Goal: Task Accomplishment & Management: Manage account settings

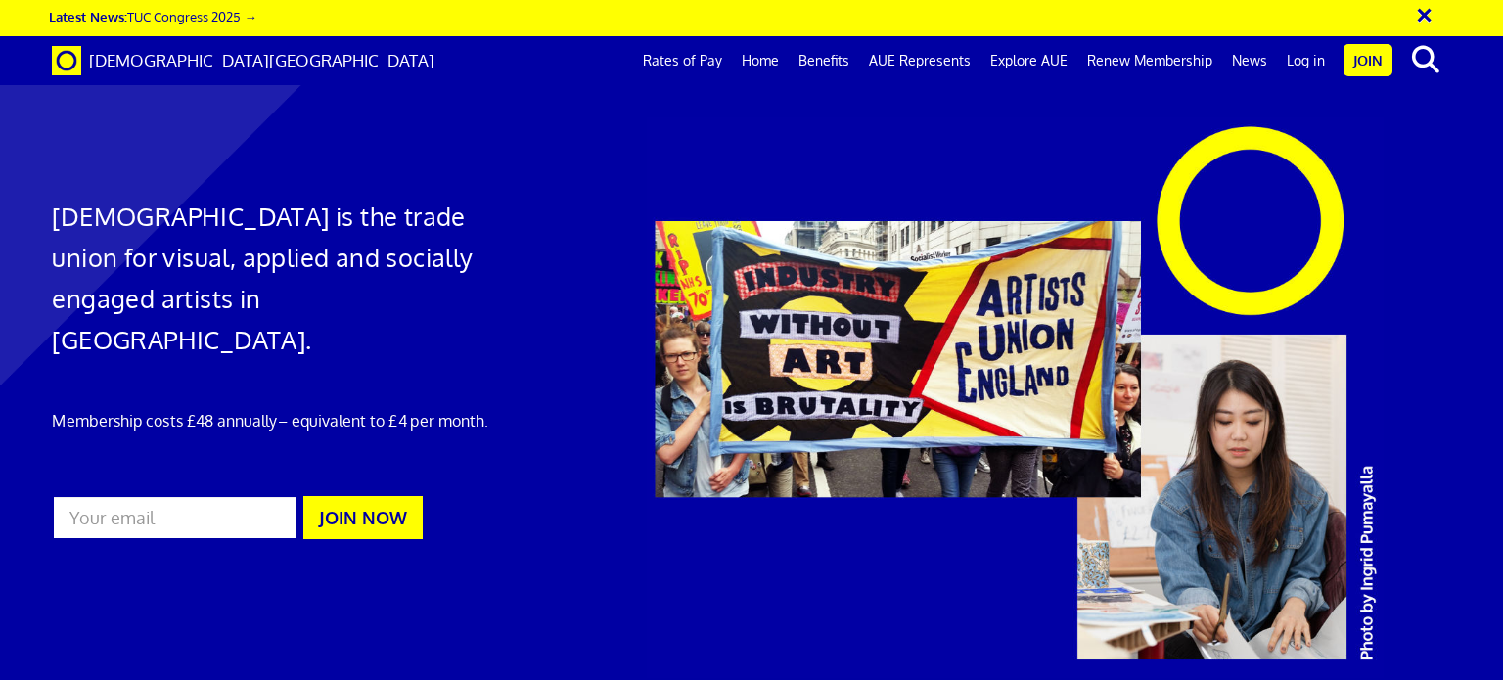
scroll to position [0, 15]
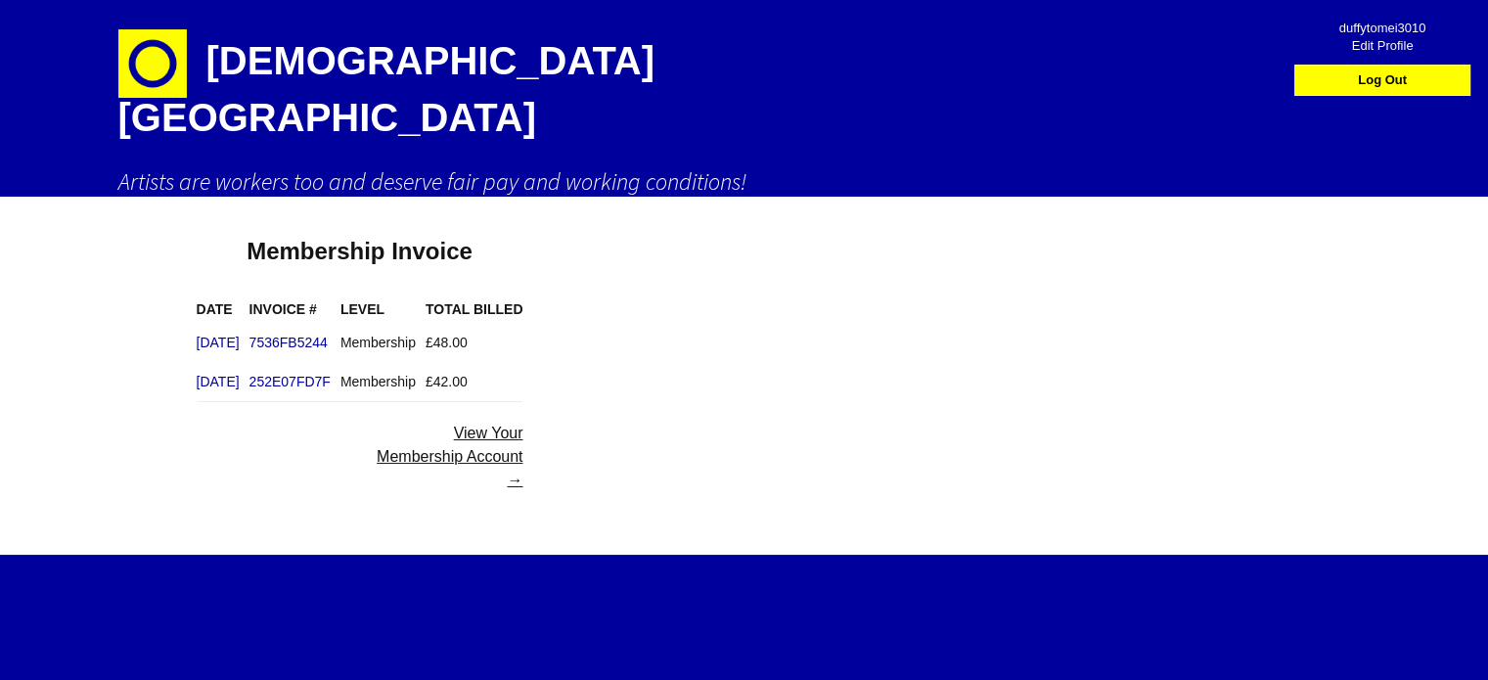
click at [522, 425] on link "View Your Membership Account →" at bounding box center [450, 457] width 146 height 64
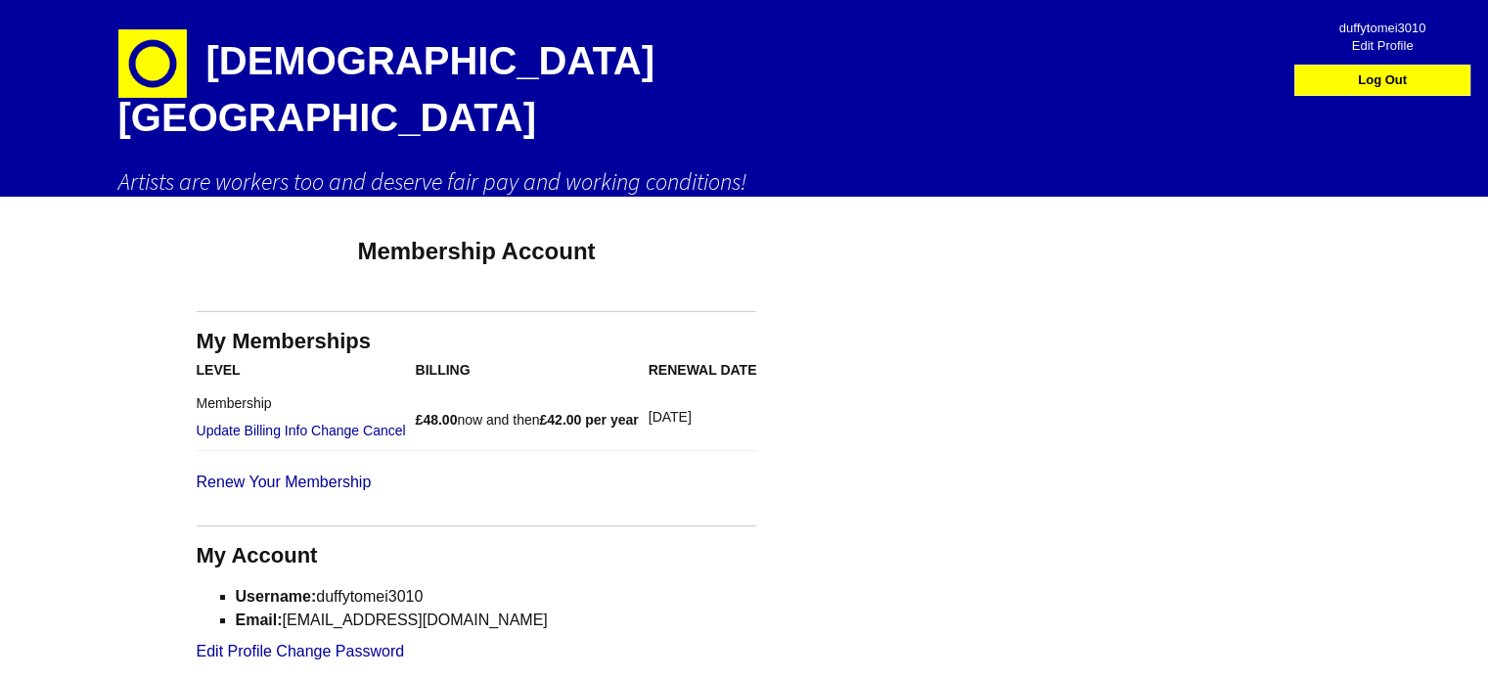
click at [1479, 93] on ul "duffytomei3010 Edit Profile Log Out" at bounding box center [1347, 54] width 278 height 111
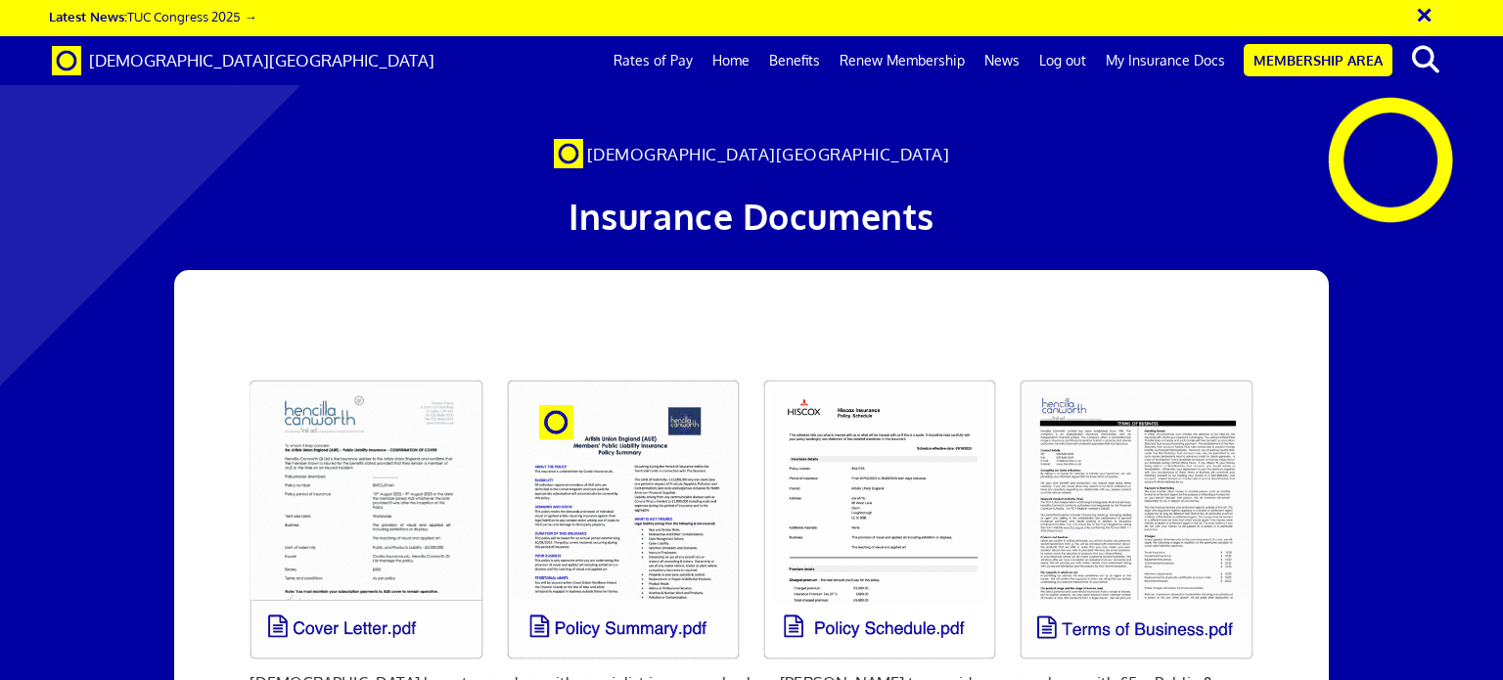
scroll to position [0, 15]
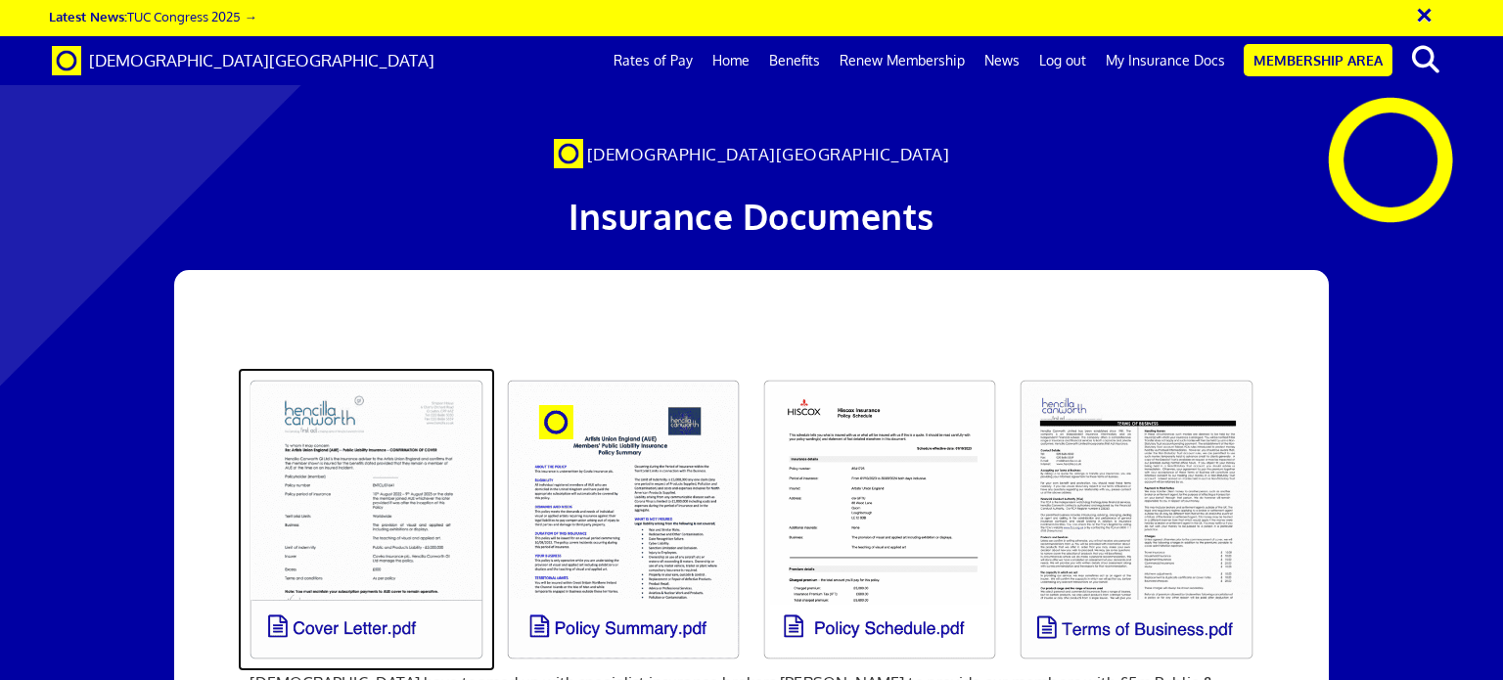
click at [360, 484] on link at bounding box center [366, 519] width 256 height 303
click at [395, 543] on link at bounding box center [366, 519] width 256 height 303
click at [394, 543] on link at bounding box center [366, 519] width 256 height 303
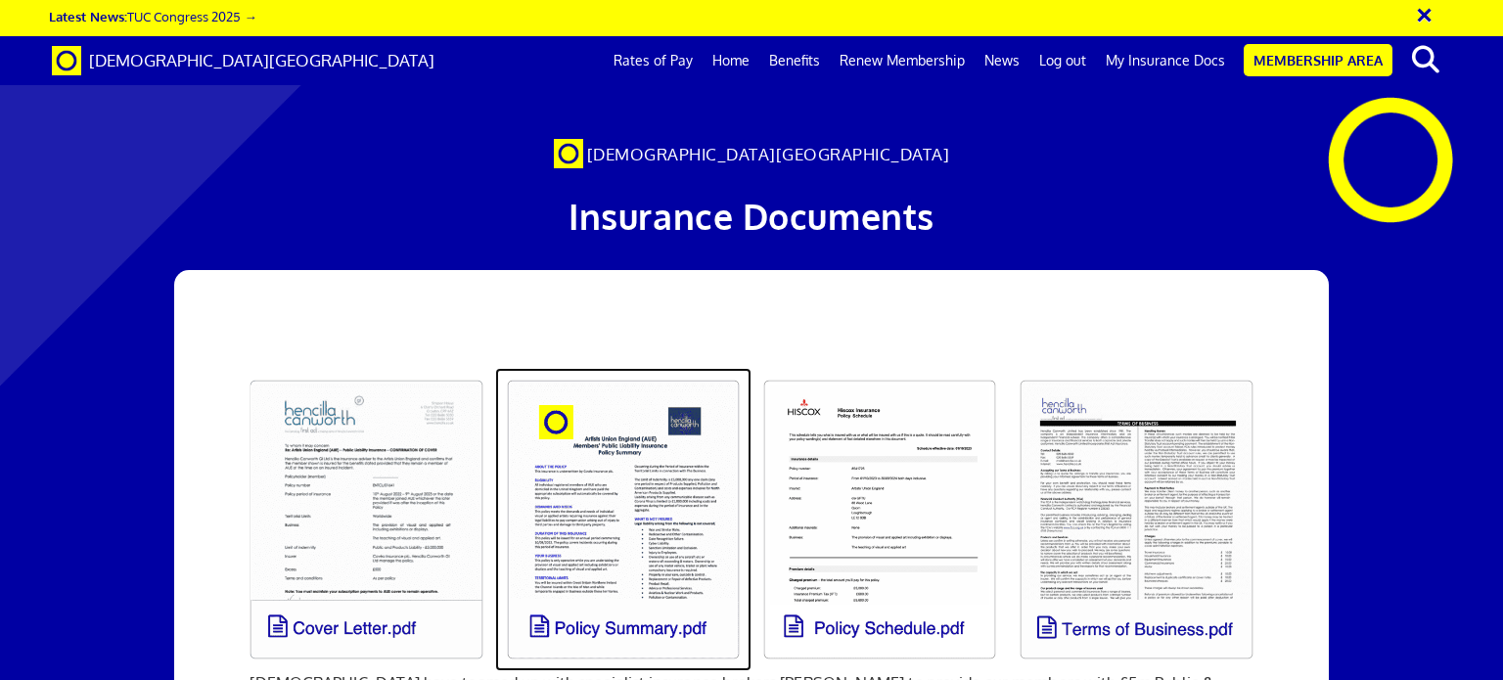
click at [651, 580] on link at bounding box center [623, 519] width 256 height 303
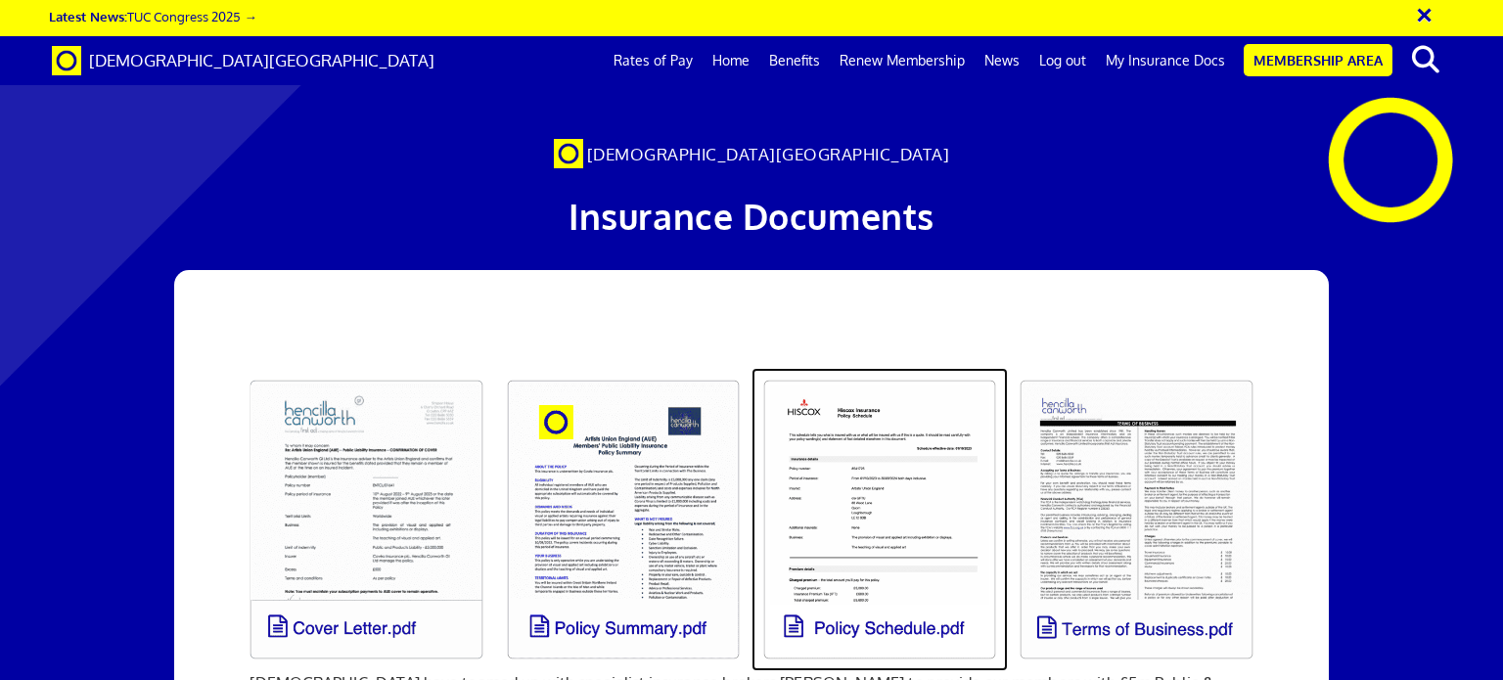
click at [838, 465] on link at bounding box center [879, 519] width 256 height 303
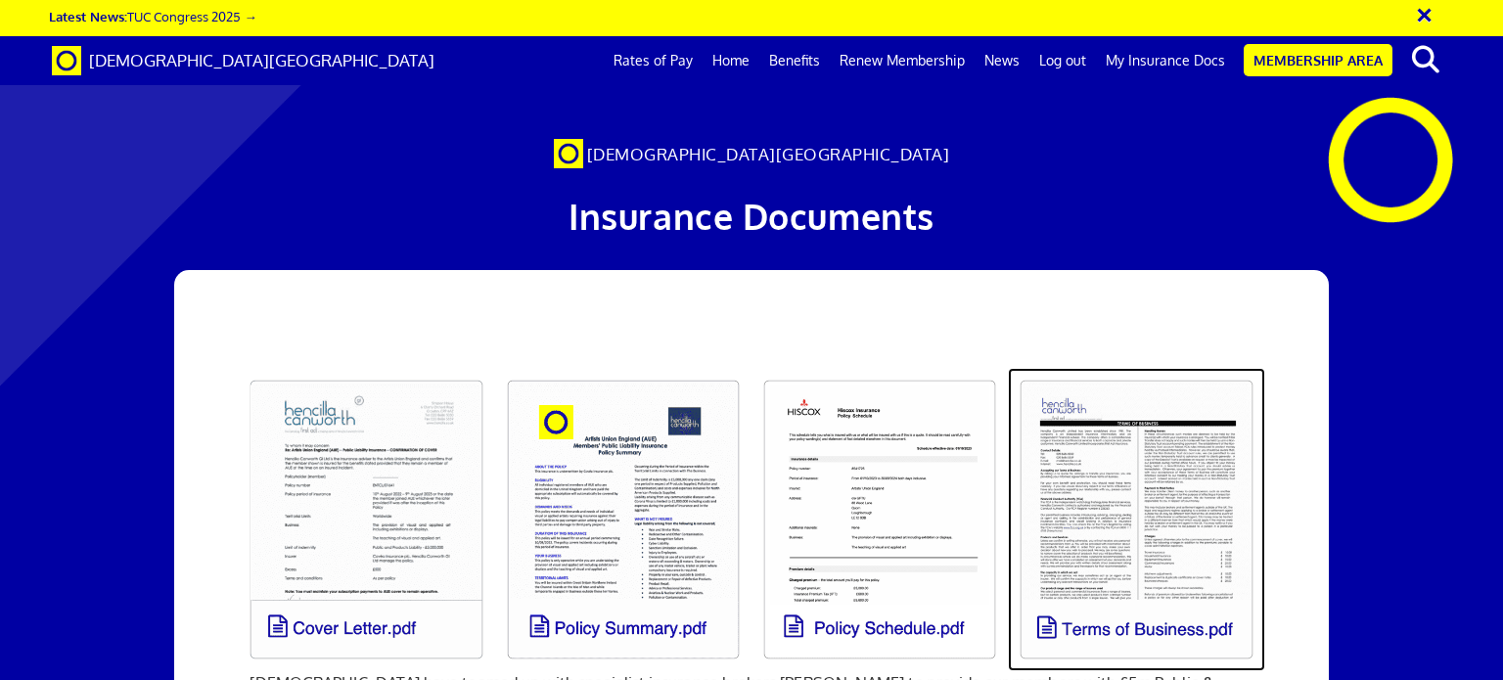
click at [1114, 459] on link at bounding box center [1136, 519] width 256 height 303
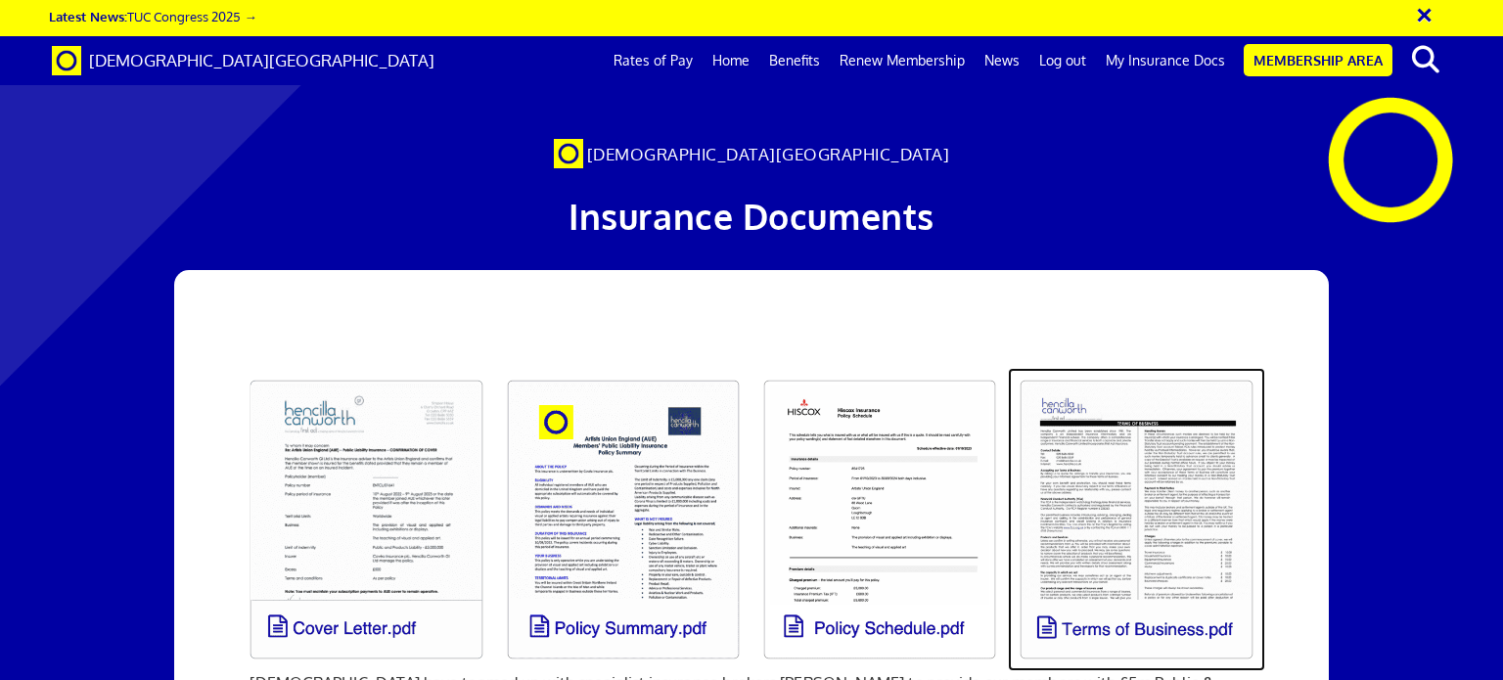
click at [1125, 455] on link at bounding box center [1136, 519] width 256 height 303
